Goal: Check status: Check status

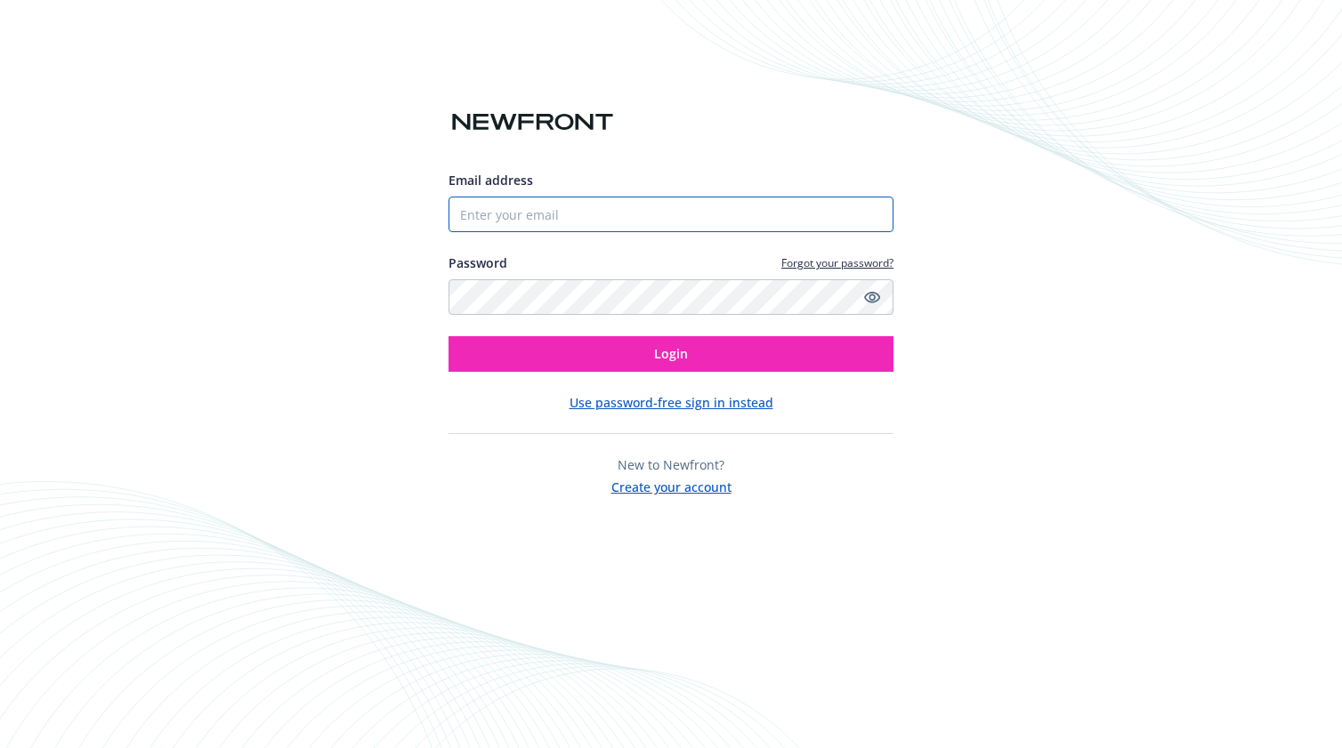
click at [551, 221] on input "Email address" at bounding box center [670, 215] width 445 height 36
type input "[EMAIL_ADDRESS][PERSON_NAME][DOMAIN_NAME]"
click at [448, 336] on button "Login" at bounding box center [670, 354] width 445 height 36
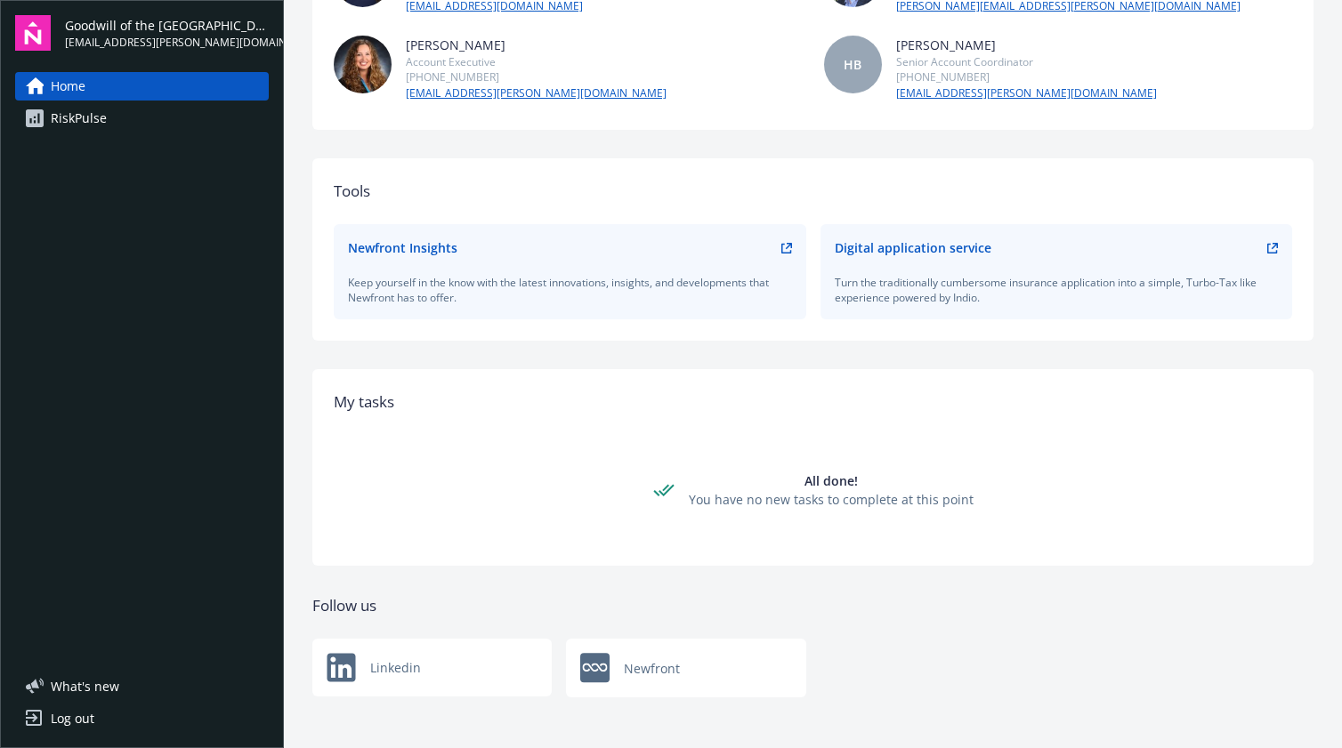
scroll to position [246, 0]
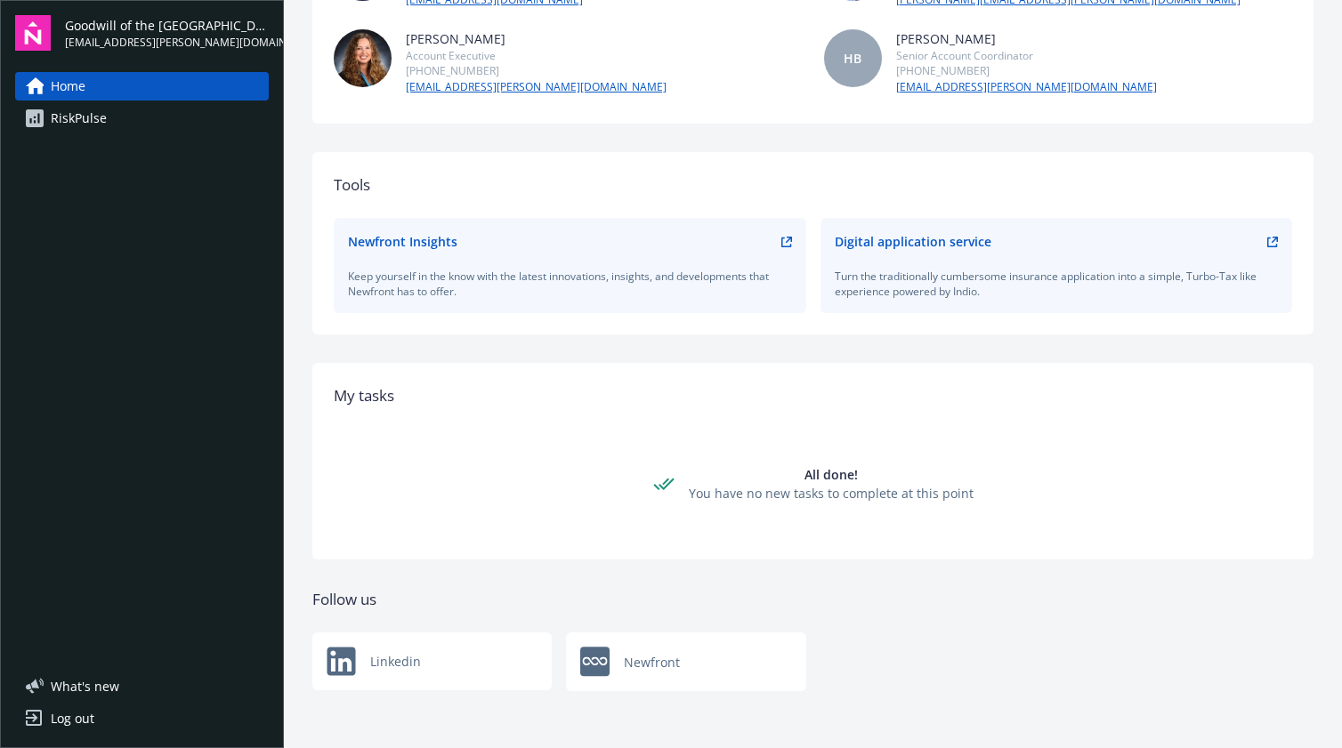
click at [78, 115] on div "RiskPulse" at bounding box center [79, 118] width 56 height 28
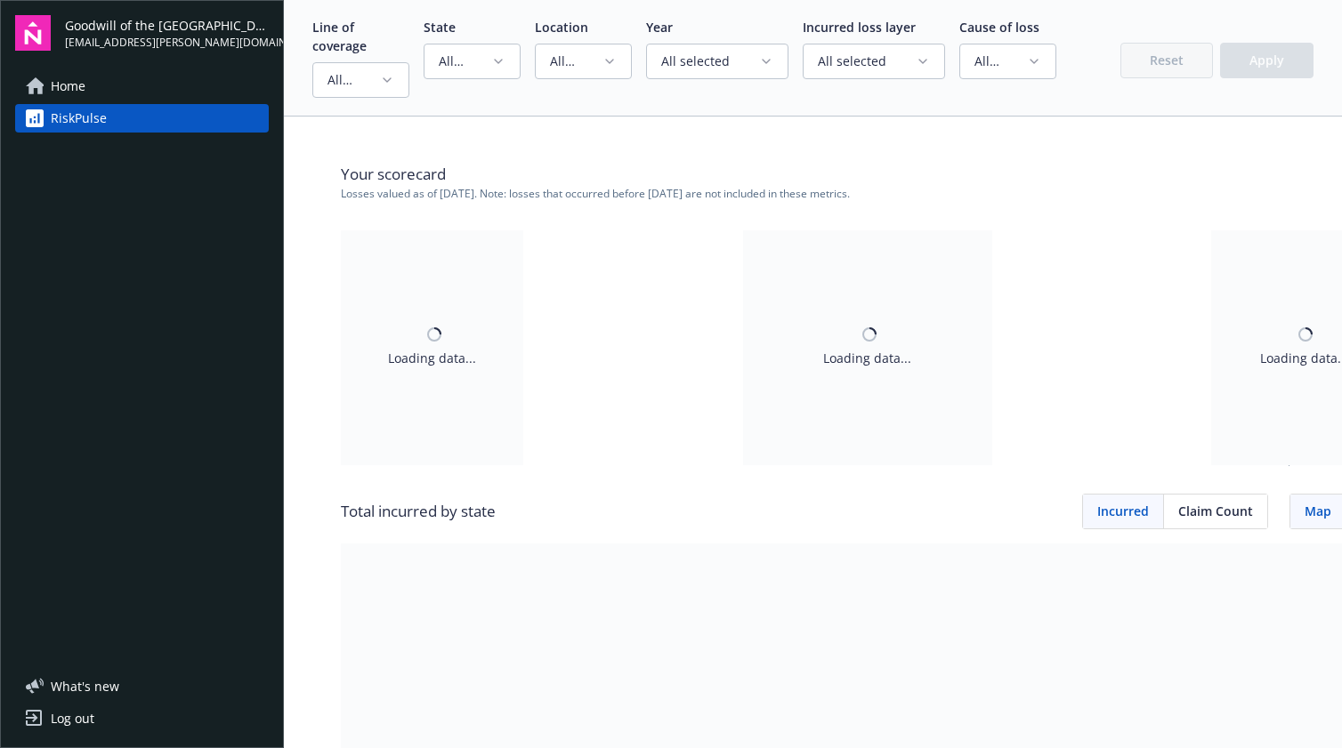
click at [389, 84] on icon "button" at bounding box center [387, 80] width 14 height 14
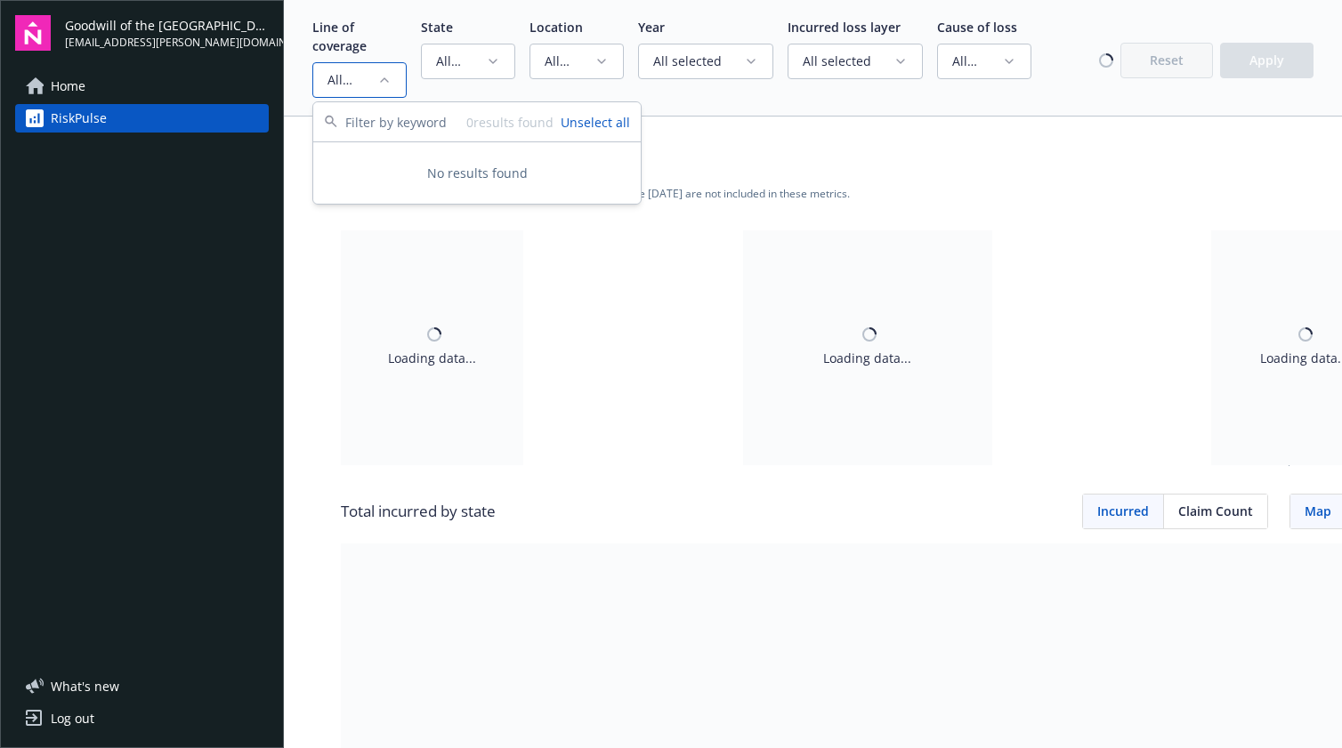
click at [389, 84] on icon "button" at bounding box center [384, 80] width 14 height 14
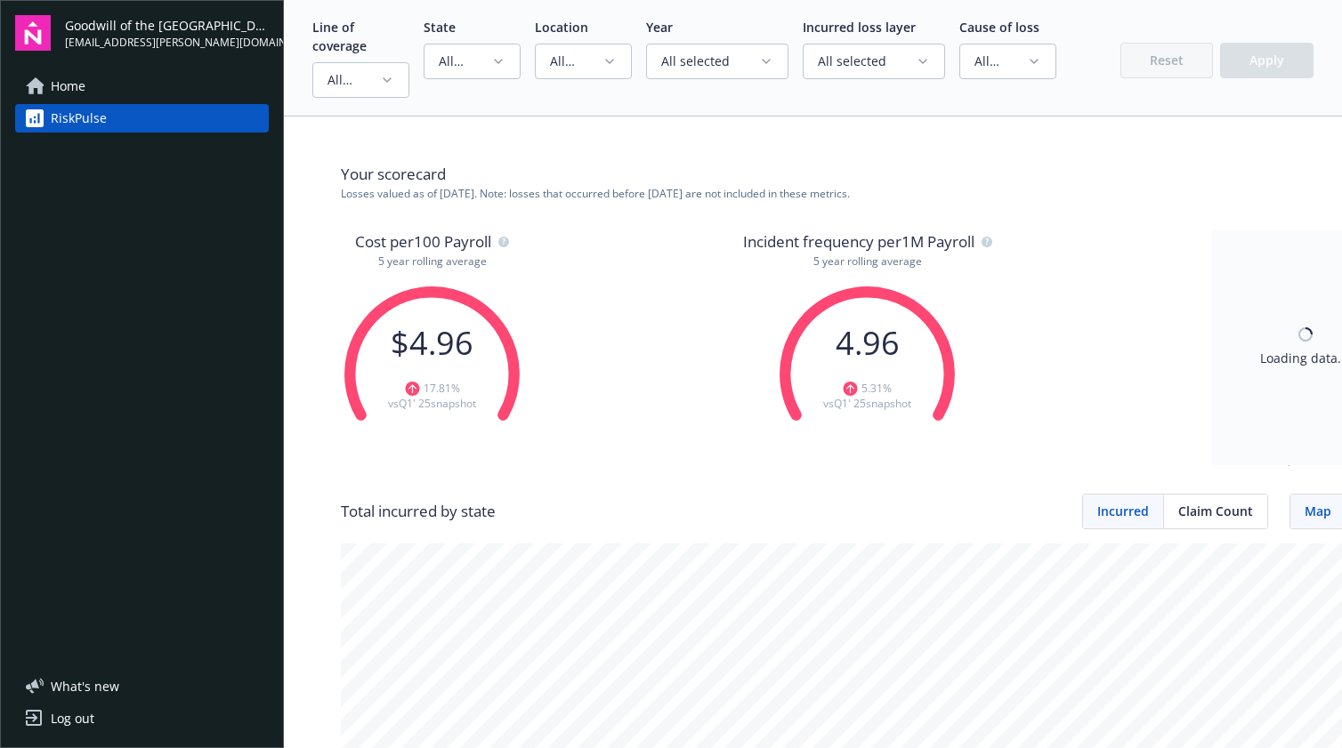
click at [382, 76] on icon "button" at bounding box center [387, 80] width 14 height 14
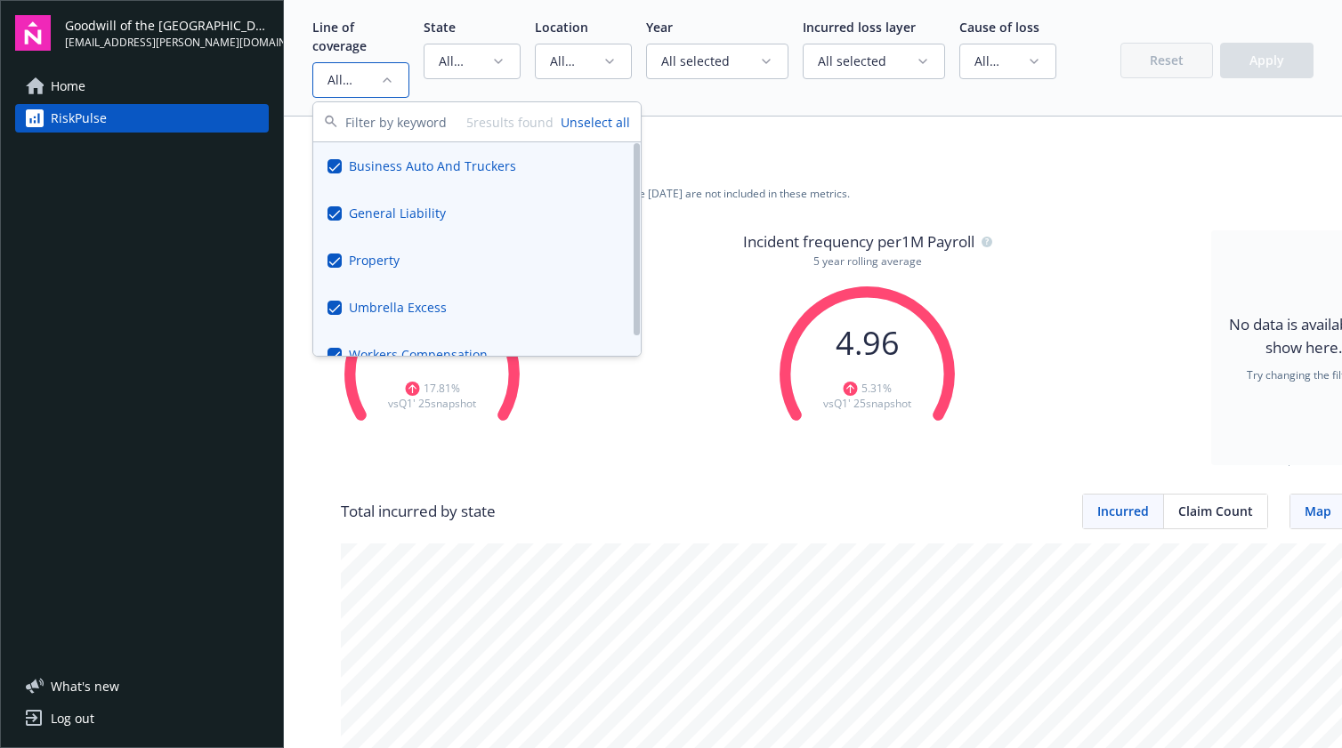
click at [335, 166] on button "Suggestions" at bounding box center [334, 166] width 14 height 14
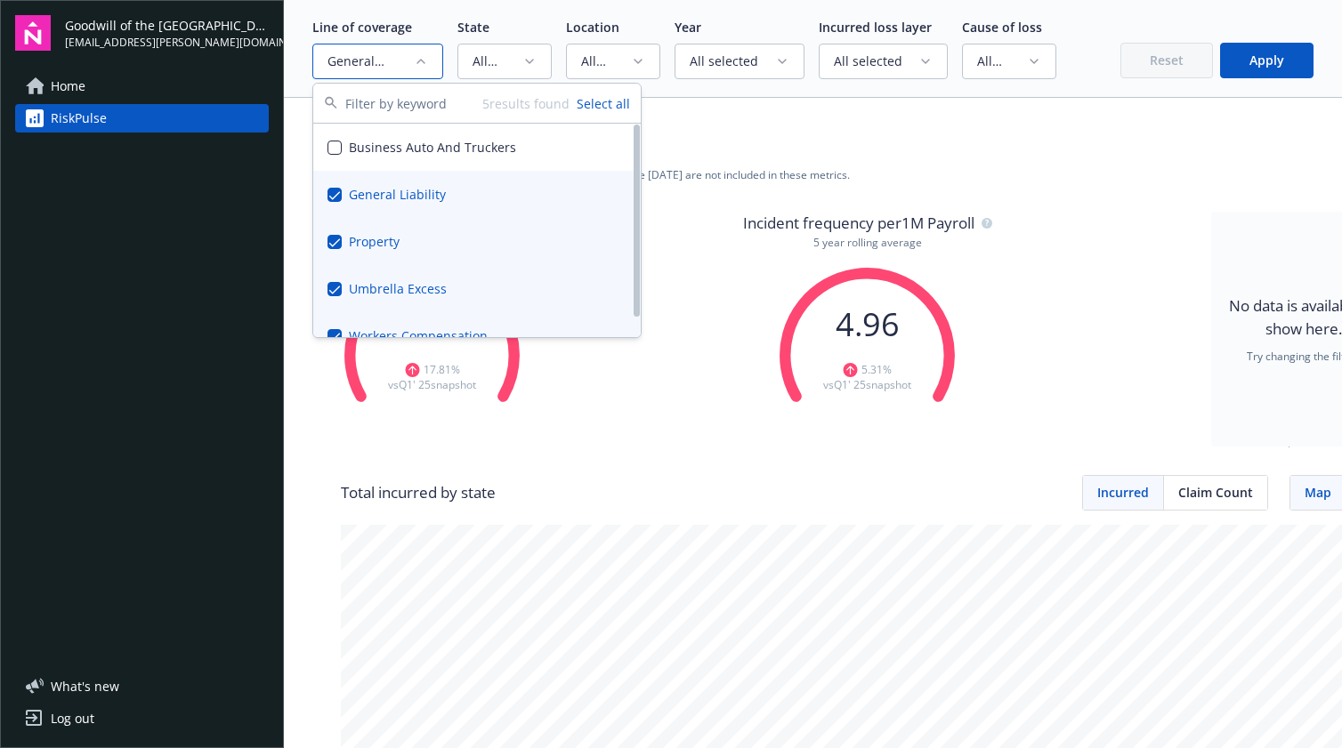
click at [332, 193] on button "Suggestions" at bounding box center [334, 195] width 14 height 14
click at [334, 290] on button "Suggestions" at bounding box center [334, 289] width 14 height 14
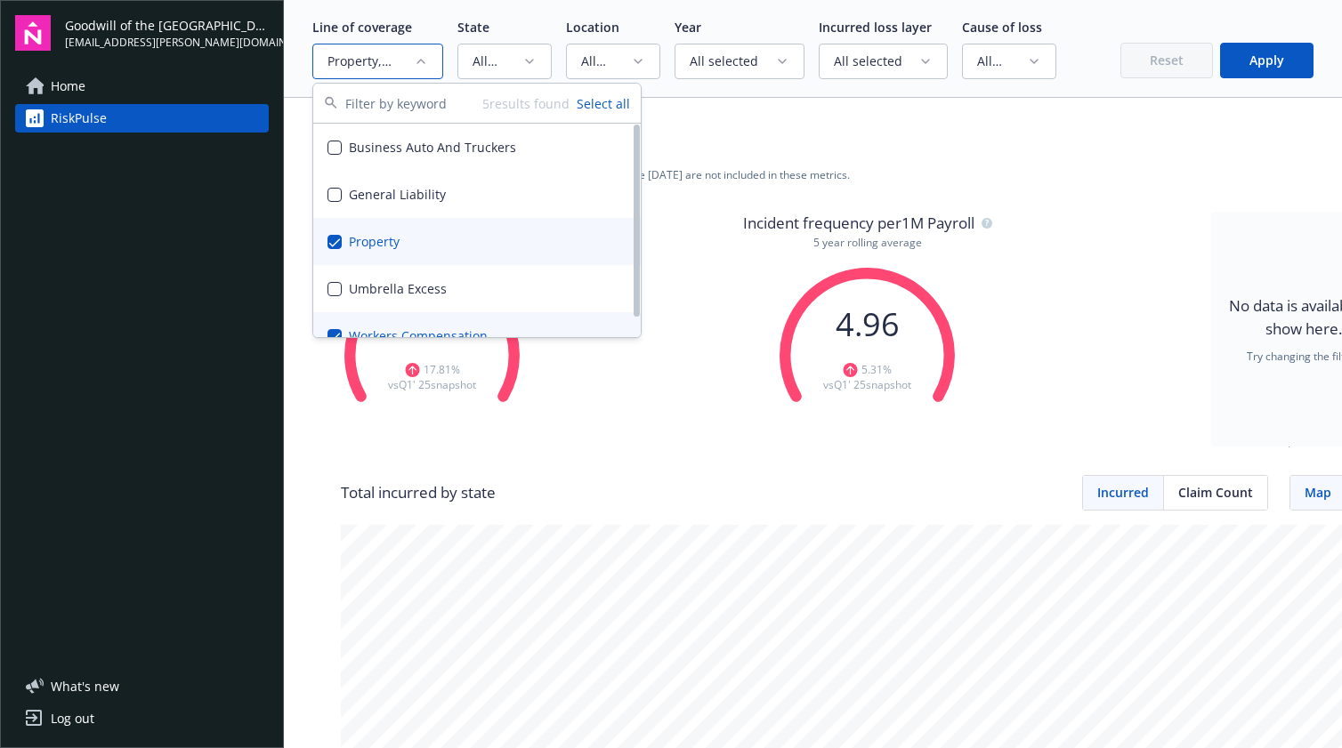
click at [332, 330] on button "Suggestions" at bounding box center [334, 336] width 14 height 14
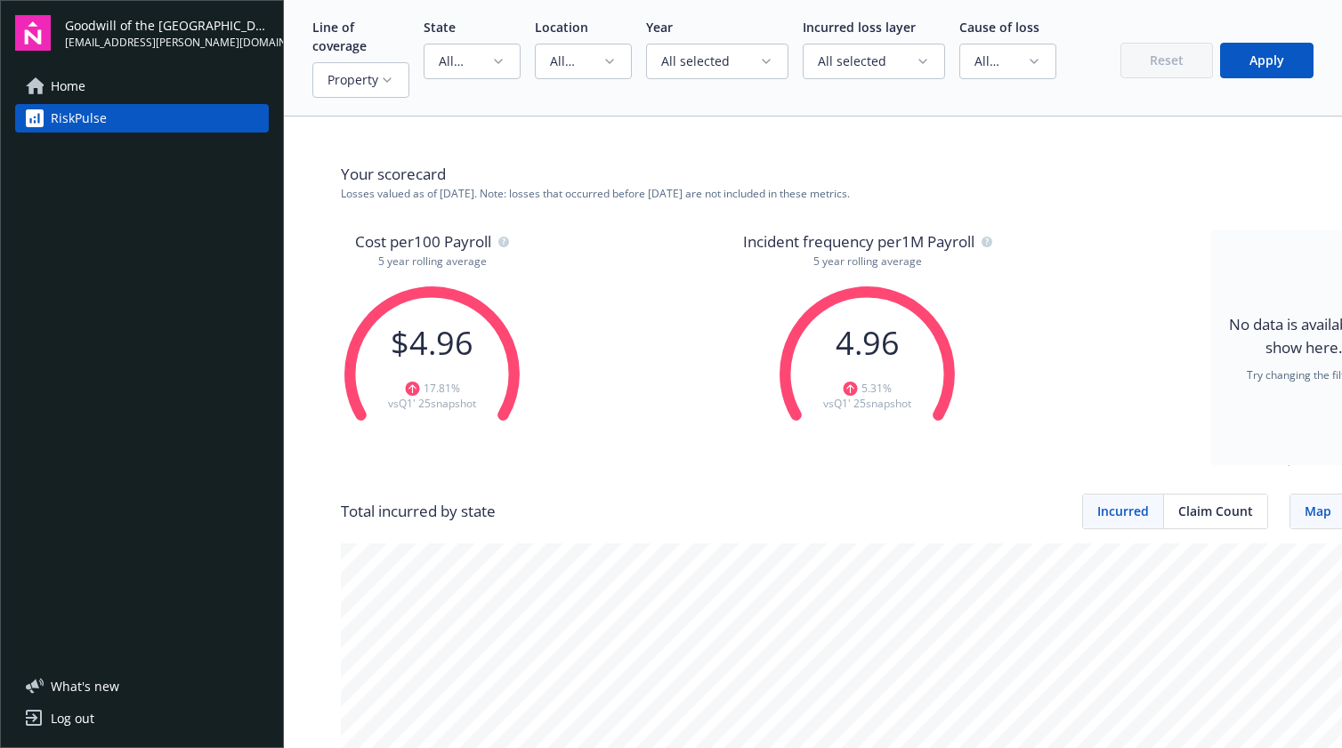
click at [1256, 64] on button "Apply" at bounding box center [1266, 61] width 93 height 36
